Goal: Task Accomplishment & Management: Use online tool/utility

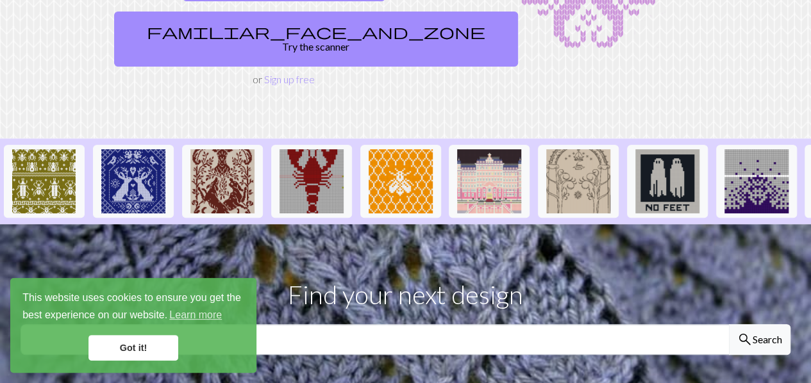
scroll to position [204, 0]
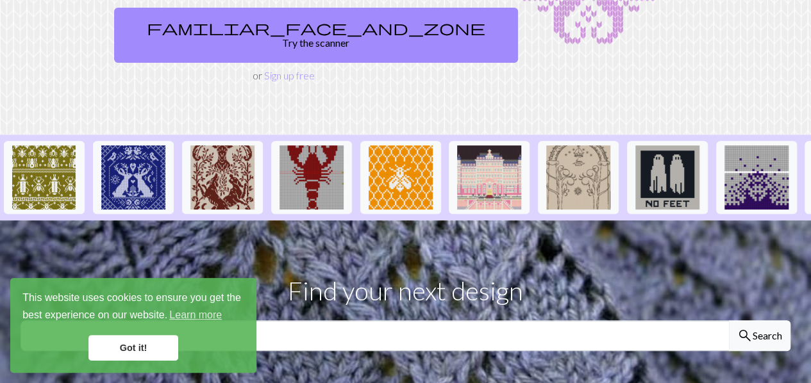
click at [130, 341] on link "Got it!" at bounding box center [133, 348] width 90 height 26
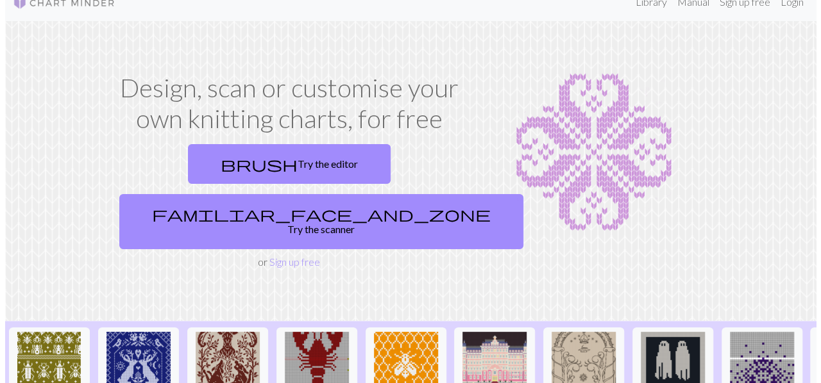
scroll to position [0, 0]
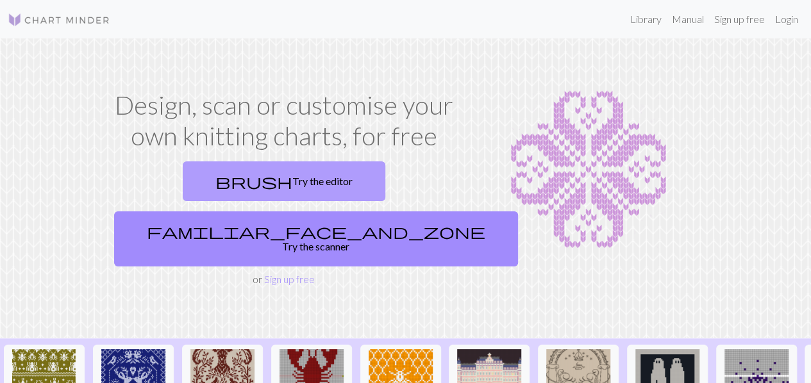
click at [215, 180] on span "brush" at bounding box center [253, 182] width 77 height 18
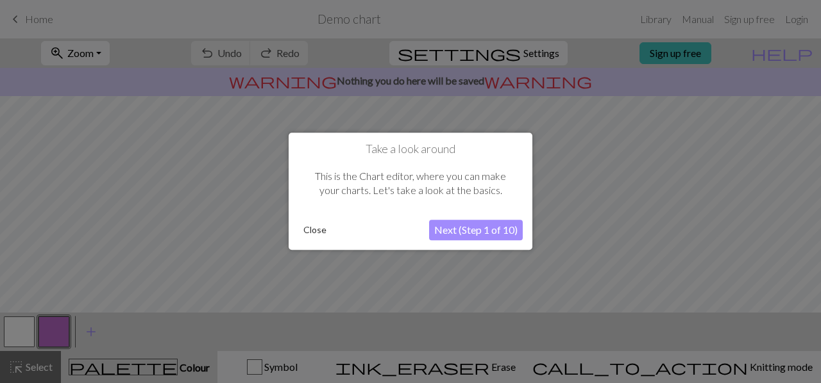
click at [457, 234] on button "Next (Step 1 of 10)" at bounding box center [476, 231] width 94 height 21
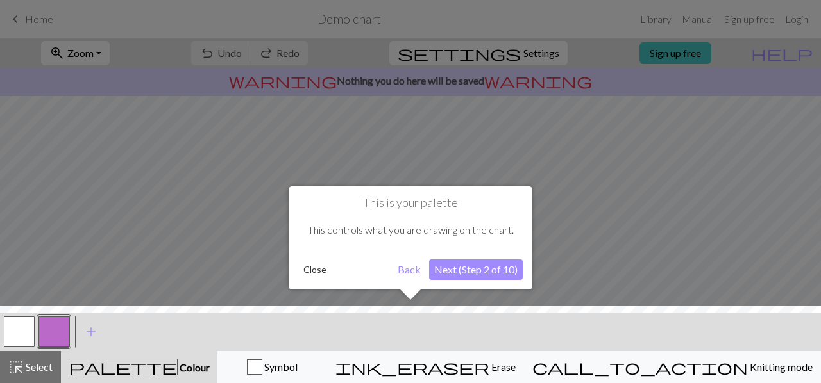
click at [469, 269] on button "Next (Step 2 of 10)" at bounding box center [476, 270] width 94 height 21
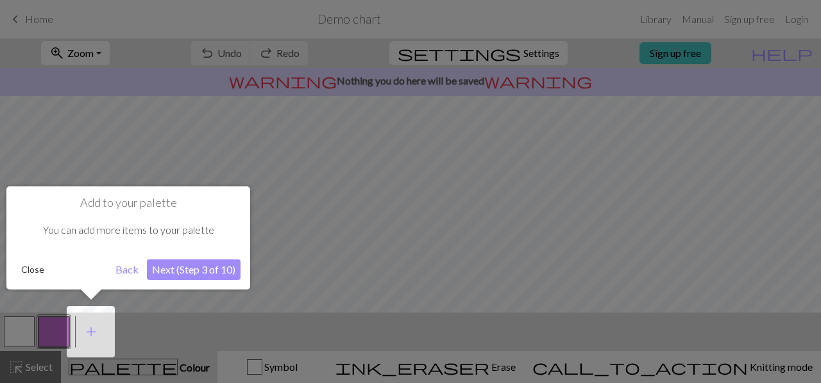
click at [199, 272] on button "Next (Step 3 of 10)" at bounding box center [194, 270] width 94 height 21
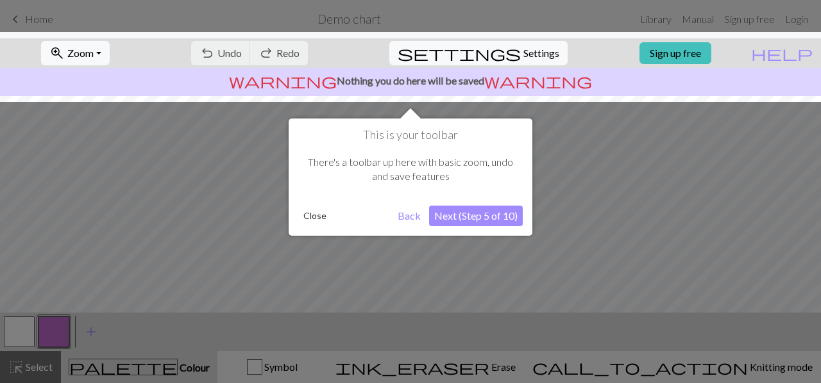
click at [510, 216] on button "Next (Step 5 of 10)" at bounding box center [476, 216] width 94 height 21
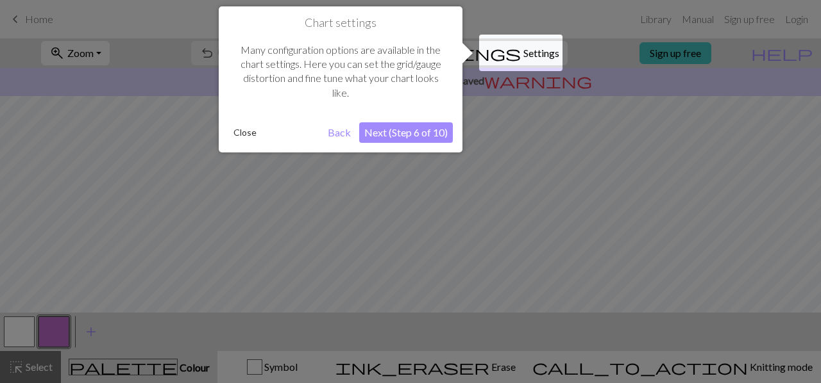
click at [416, 124] on button "Next (Step 6 of 10)" at bounding box center [406, 132] width 94 height 21
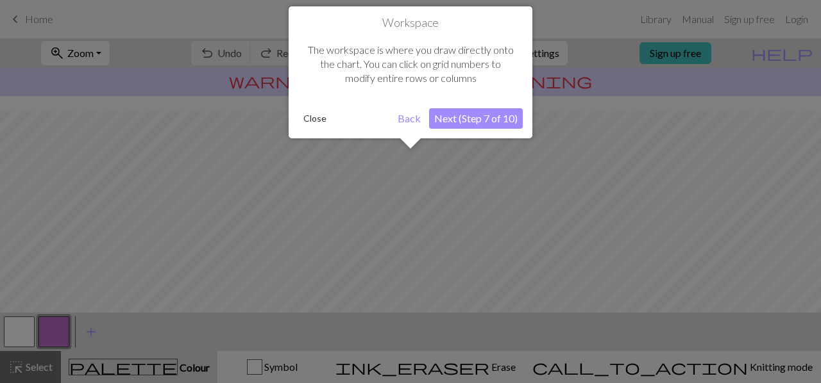
scroll to position [76, 0]
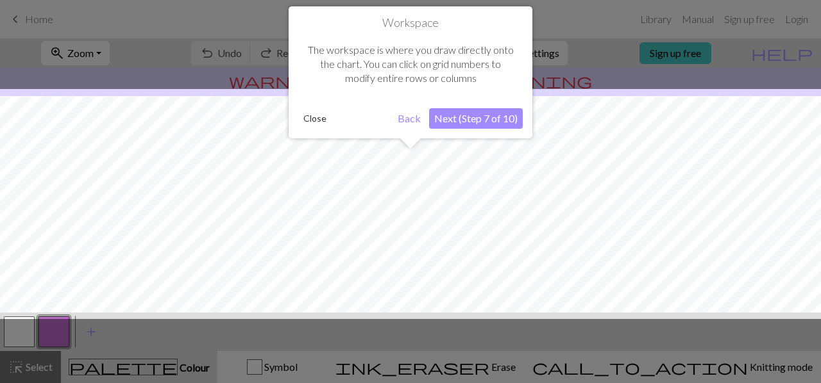
click at [464, 124] on button "Next (Step 7 of 10)" at bounding box center [476, 118] width 94 height 21
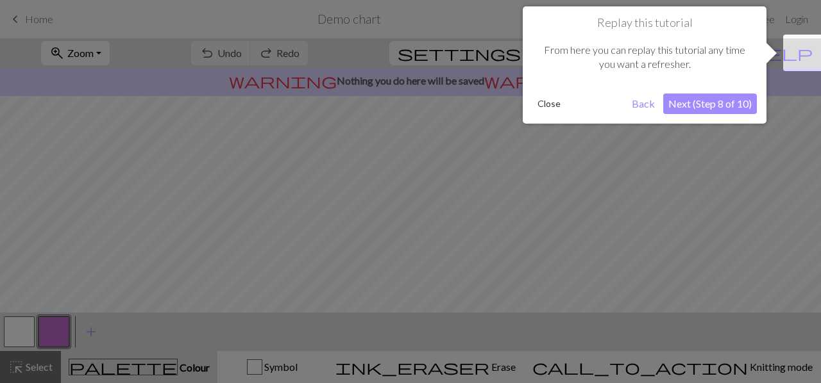
click at [705, 103] on button "Next (Step 8 of 10)" at bounding box center [710, 104] width 94 height 21
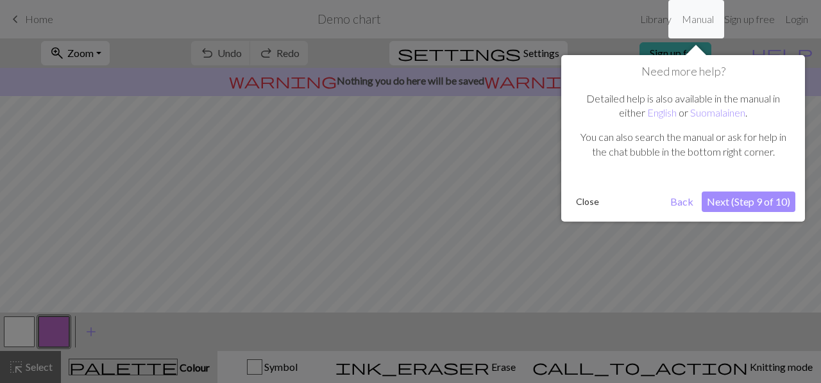
click at [748, 202] on button "Next (Step 9 of 10)" at bounding box center [749, 202] width 94 height 21
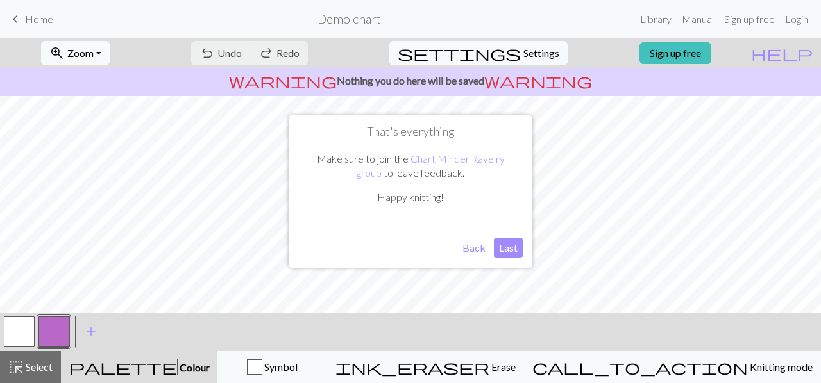
click at [494, 254] on button "Last" at bounding box center [508, 248] width 29 height 21
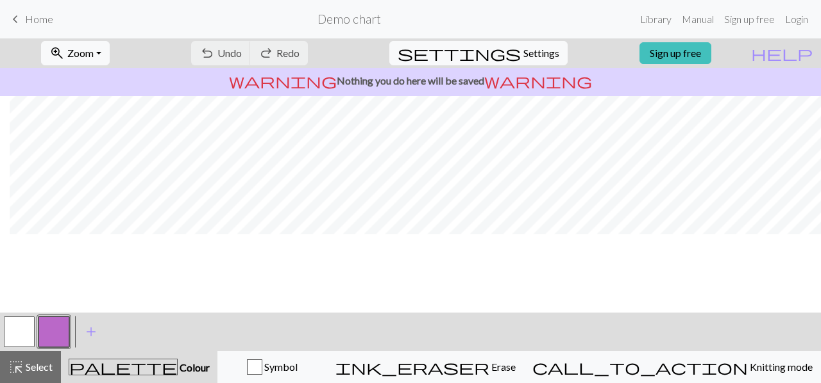
scroll to position [0, 10]
click at [441, 81] on p "warning Nothing you do here will be saved warning" at bounding box center [410, 80] width 811 height 15
click at [711, 50] on link "Sign up free" at bounding box center [675, 53] width 72 height 22
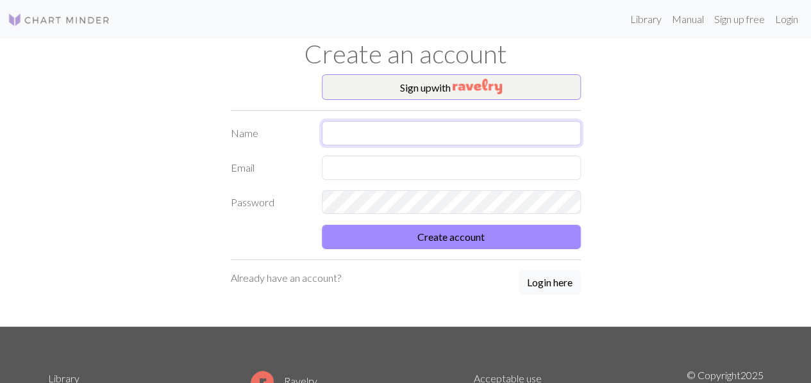
click at [433, 131] on input "text" at bounding box center [451, 133] width 259 height 24
type input "[PERSON_NAME]"
click at [428, 169] on input "text" at bounding box center [451, 168] width 259 height 24
type input "[EMAIL_ADDRESS][DOMAIN_NAME]"
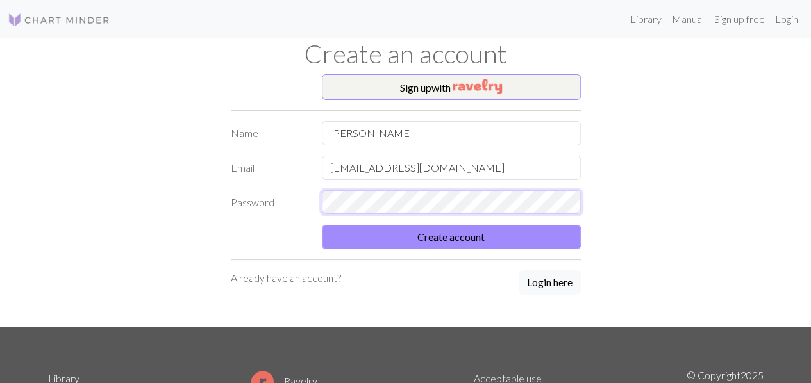
click at [322, 225] on button "Create account" at bounding box center [451, 237] width 259 height 24
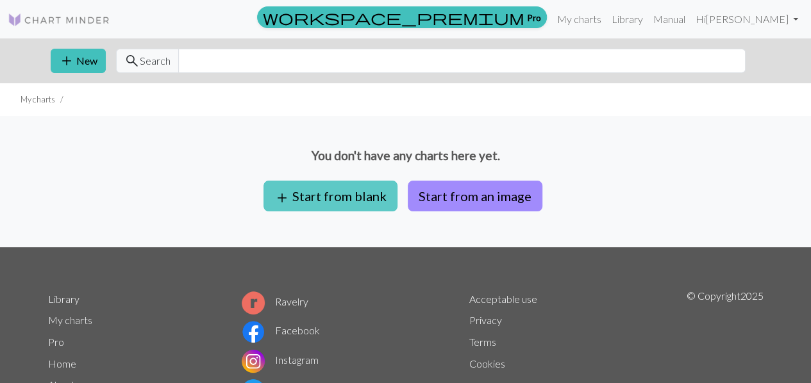
click at [361, 207] on button "add Start from blank" at bounding box center [331, 196] width 134 height 31
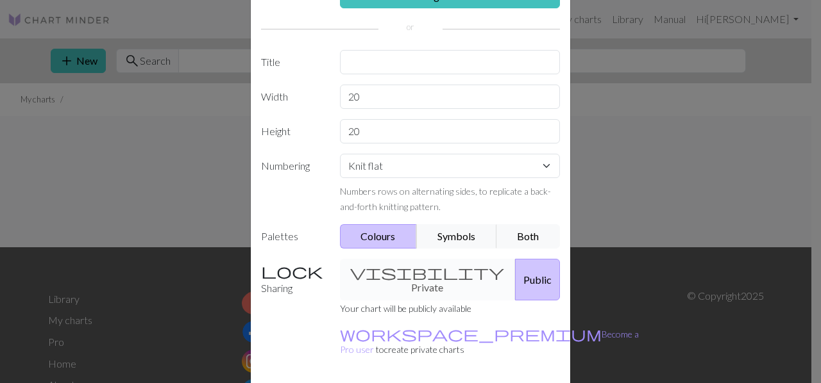
scroll to position [121, 0]
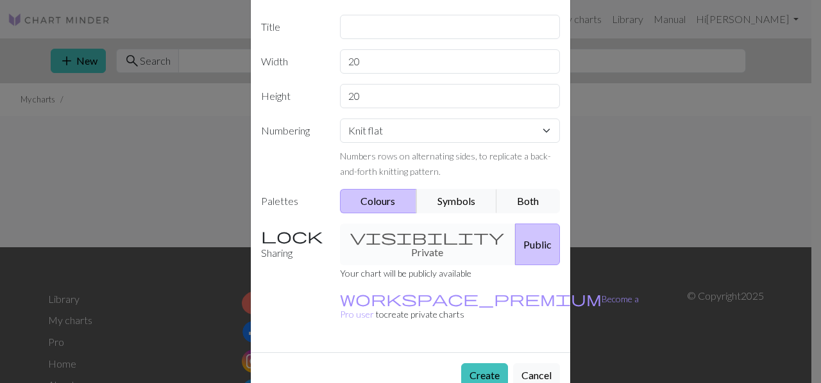
click at [414, 244] on div "visibility Private Public" at bounding box center [450, 245] width 236 height 42
click at [391, 233] on div "visibility Private Public" at bounding box center [450, 245] width 236 height 42
click at [395, 230] on div "visibility Private Public" at bounding box center [450, 245] width 236 height 42
click at [368, 230] on div "visibility Private Public" at bounding box center [450, 245] width 236 height 42
click at [515, 235] on button "Public" at bounding box center [537, 245] width 45 height 42
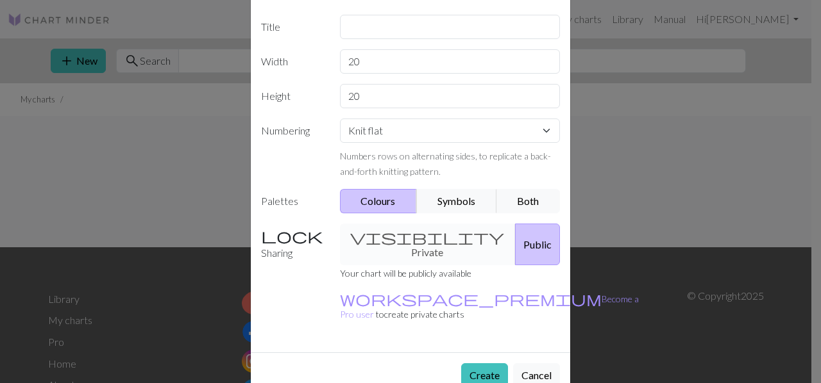
click at [408, 265] on p "Your chart will be publicly available" at bounding box center [489, 272] width 299 height 15
click at [382, 242] on div "visibility Private Public" at bounding box center [450, 245] width 236 height 42
drag, startPoint x: 439, startPoint y: 214, endPoint x: 449, endPoint y: 202, distance: 15.4
click at [449, 202] on div "Image to Chart Title Width 20 Height 20 Numbering Knit flat Knit in the round L…" at bounding box center [410, 145] width 319 height 414
click at [449, 202] on button "Symbols" at bounding box center [456, 201] width 81 height 24
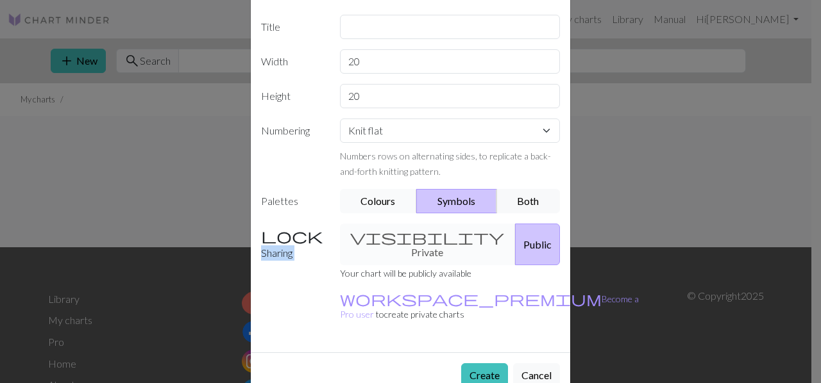
click at [389, 201] on button "Colours" at bounding box center [379, 201] width 78 height 24
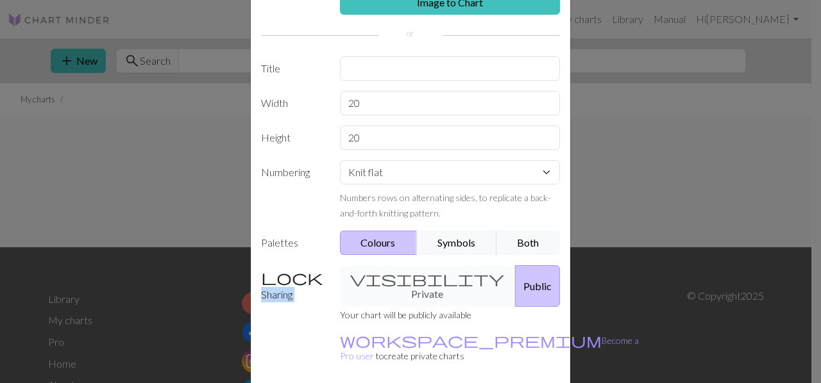
scroll to position [78, 0]
click at [391, 279] on div "visibility Private Public" at bounding box center [450, 287] width 236 height 42
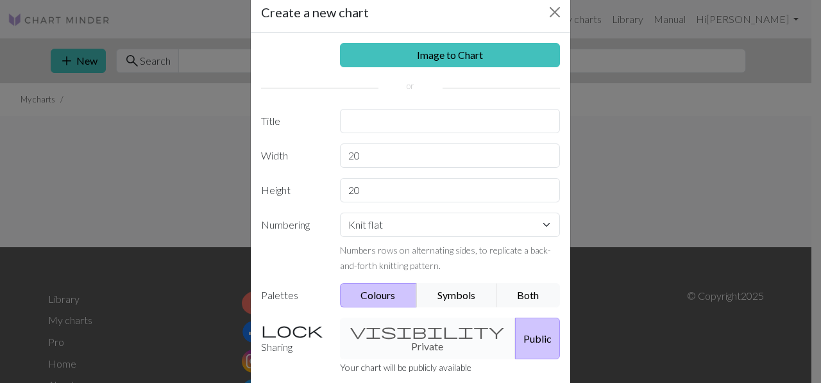
scroll to position [24, 0]
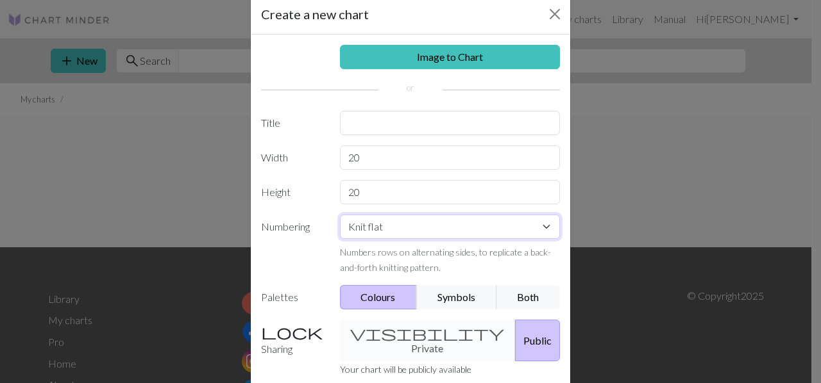
click at [408, 215] on select "Knit flat Knit in the round Lace knitting Cross stitch" at bounding box center [450, 227] width 221 height 24
select select "round"
click at [340, 215] on select "Knit flat Knit in the round Lace knitting Cross stitch" at bounding box center [450, 227] width 221 height 24
click at [408, 267] on div "For circular/round knitting, every row is numbered on the right hand side." at bounding box center [450, 259] width 221 height 31
drag, startPoint x: 376, startPoint y: 148, endPoint x: 339, endPoint y: 156, distance: 38.0
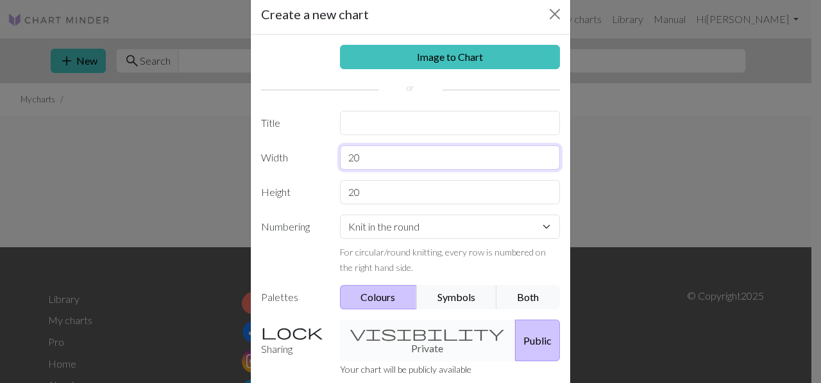
click at [340, 156] on input "20" at bounding box center [450, 158] width 221 height 24
click at [326, 155] on label "Width" at bounding box center [292, 158] width 79 height 24
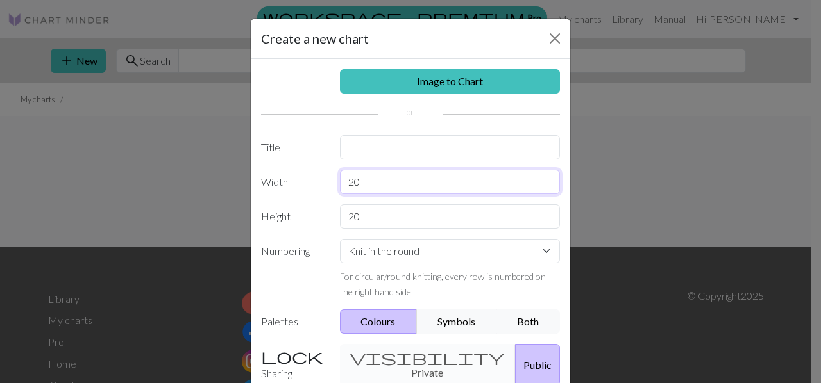
click at [382, 185] on input "20" at bounding box center [450, 182] width 221 height 24
type input "2"
type input "100"
drag, startPoint x: 367, startPoint y: 215, endPoint x: 322, endPoint y: 224, distance: 45.7
click at [322, 224] on div "Height 20" at bounding box center [410, 217] width 314 height 24
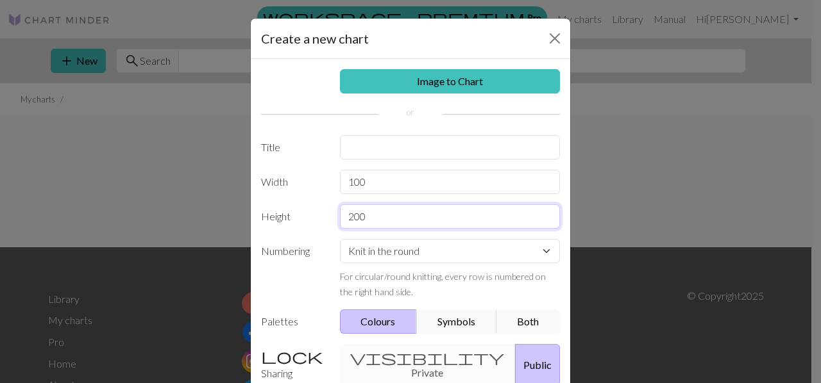
type input "200"
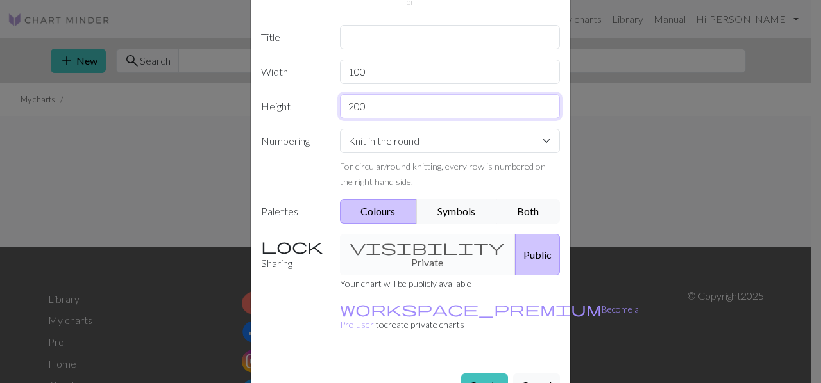
scroll to position [121, 0]
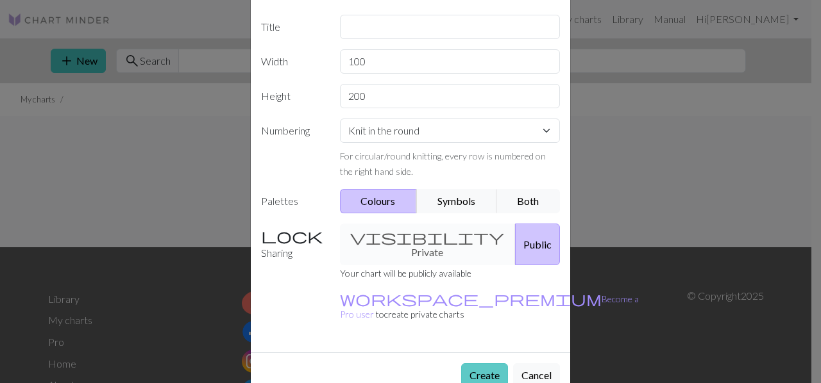
click at [477, 364] on button "Create" at bounding box center [484, 376] width 47 height 24
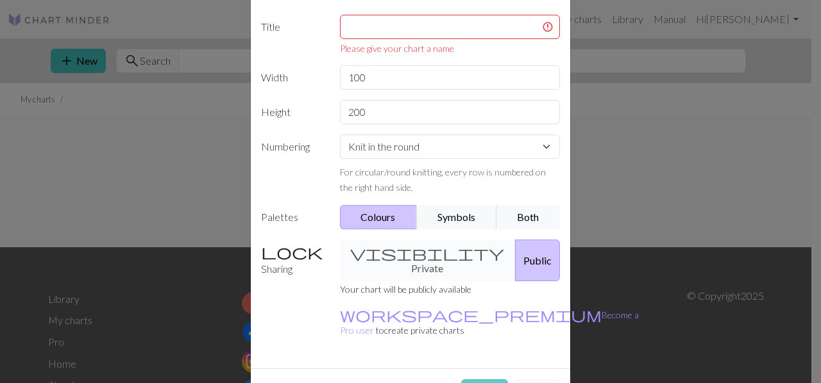
scroll to position [0, 0]
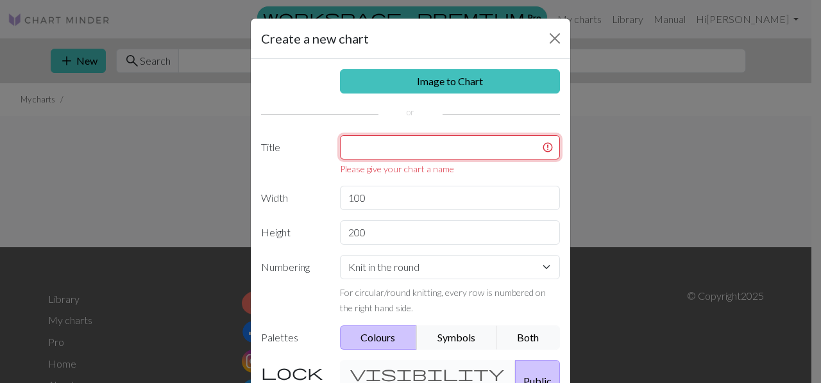
click at [367, 144] on input "text" at bounding box center [450, 147] width 221 height 24
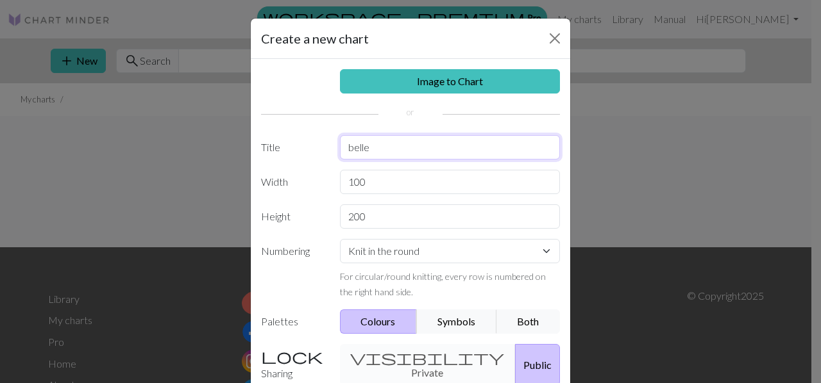
scroll to position [121, 0]
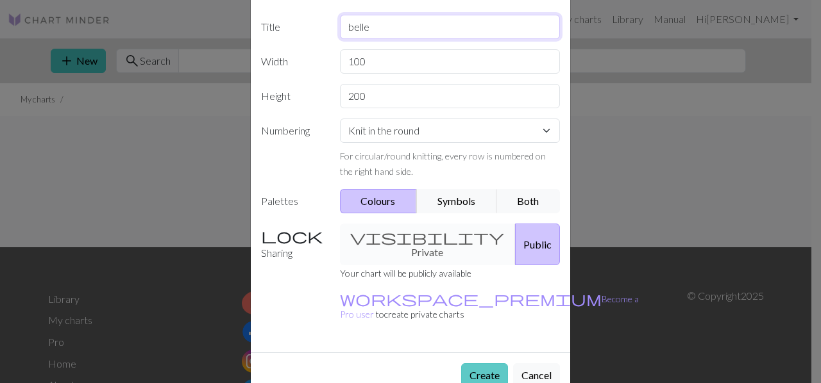
type input "belle"
click at [480, 364] on button "Create" at bounding box center [484, 376] width 47 height 24
